Goal: Navigation & Orientation: Understand site structure

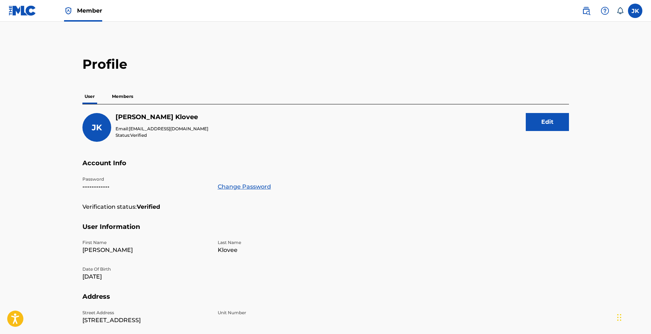
click at [29, 14] on img at bounding box center [23, 10] width 28 height 10
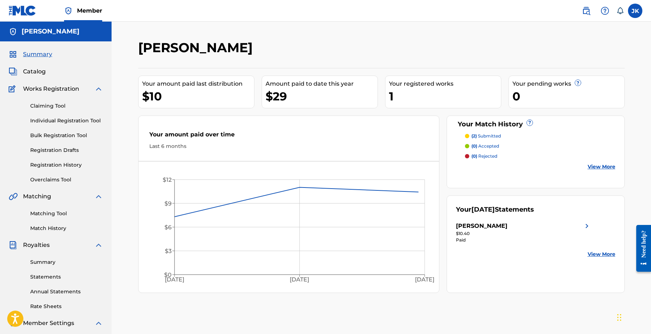
click at [49, 228] on link "Match History" at bounding box center [66, 229] width 73 height 8
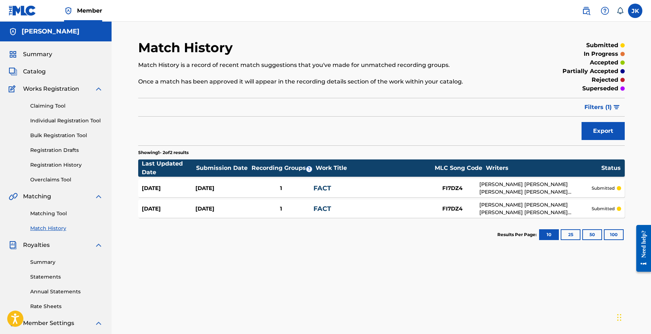
click at [303, 186] on div "1" at bounding box center [281, 188] width 64 height 8
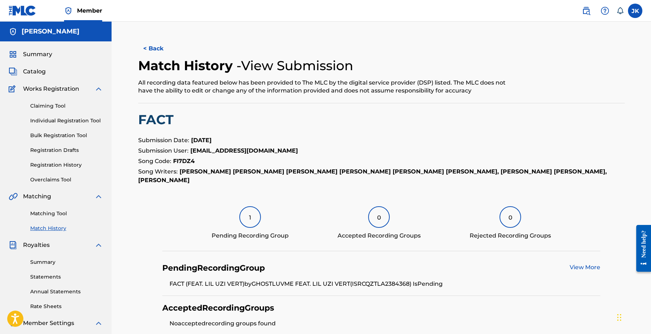
click at [47, 180] on link "Overclaims Tool" at bounding box center [66, 180] width 73 height 8
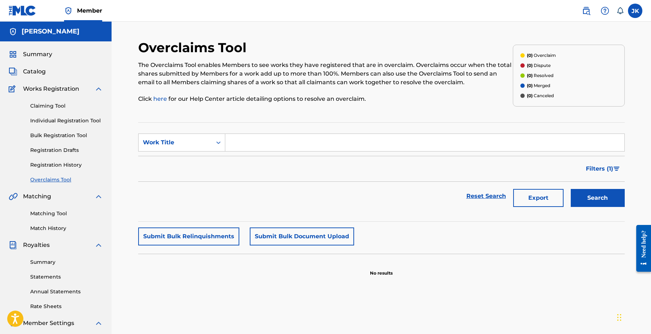
click at [49, 165] on link "Registration History" at bounding box center [66, 165] width 73 height 8
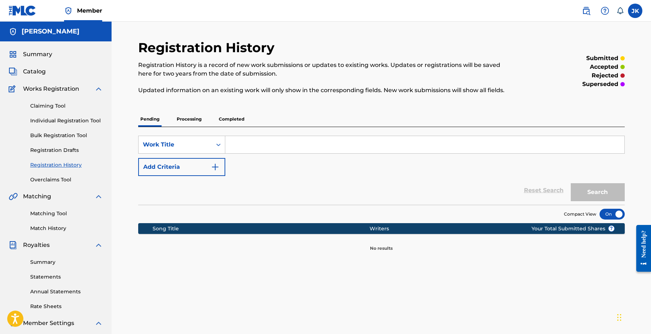
click at [42, 103] on link "Claiming Tool" at bounding box center [66, 106] width 73 height 8
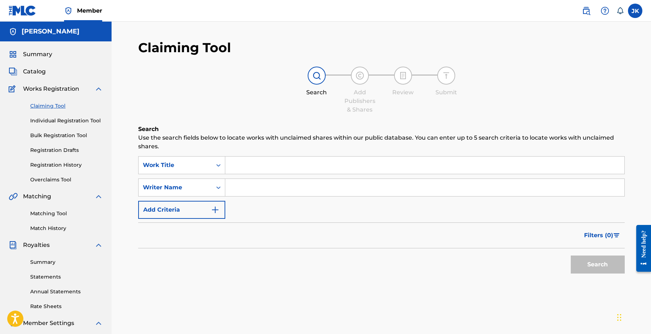
click at [57, 214] on link "Matching Tool" at bounding box center [66, 214] width 73 height 8
